Goal: Transaction & Acquisition: Purchase product/service

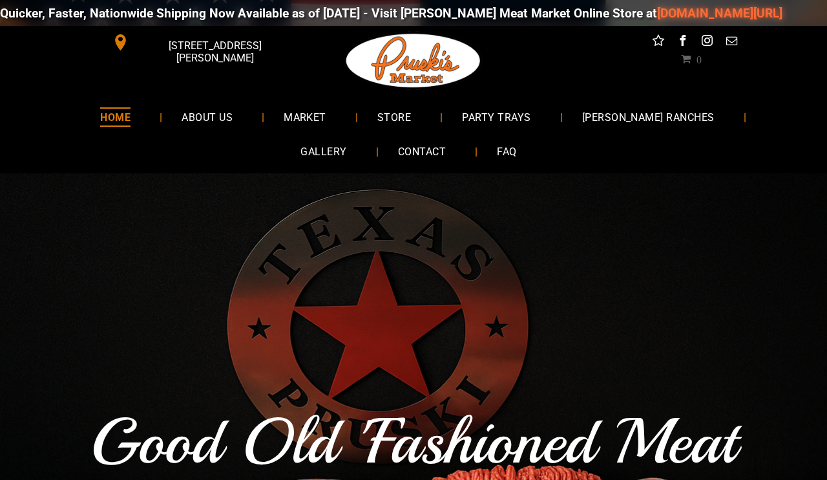
click at [293, 114] on span "MARKET" at bounding box center [305, 116] width 43 height 19
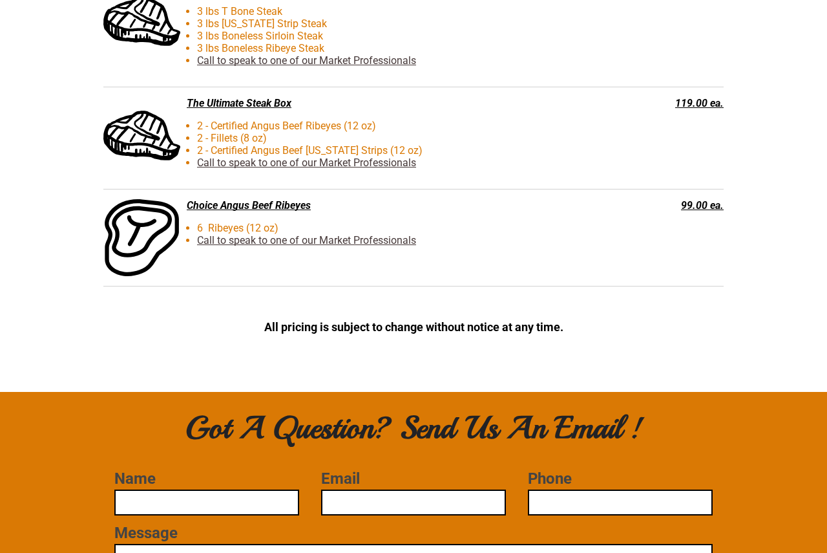
scroll to position [3341, 0]
